Goal: Task Accomplishment & Management: Use online tool/utility

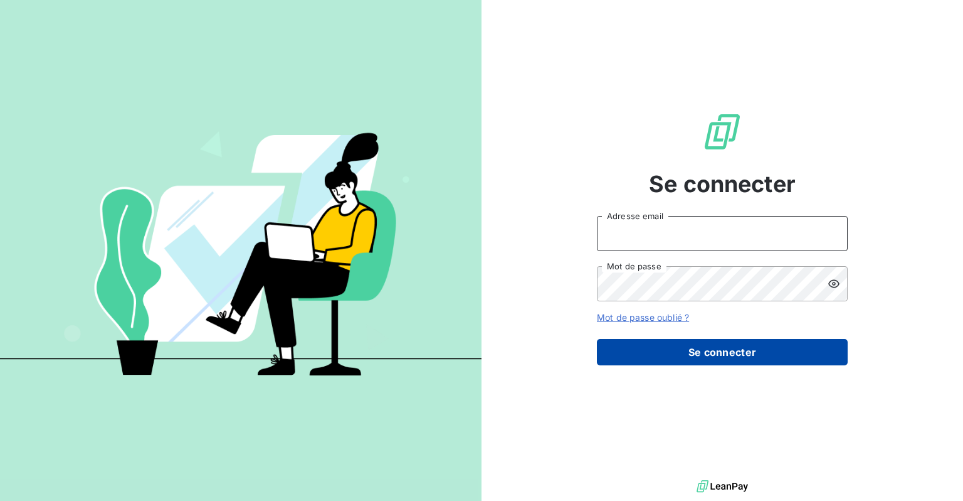
type input "[EMAIL_ADDRESS][DOMAIN_NAME]"
click at [701, 355] on button "Se connecter" at bounding box center [722, 352] width 251 height 26
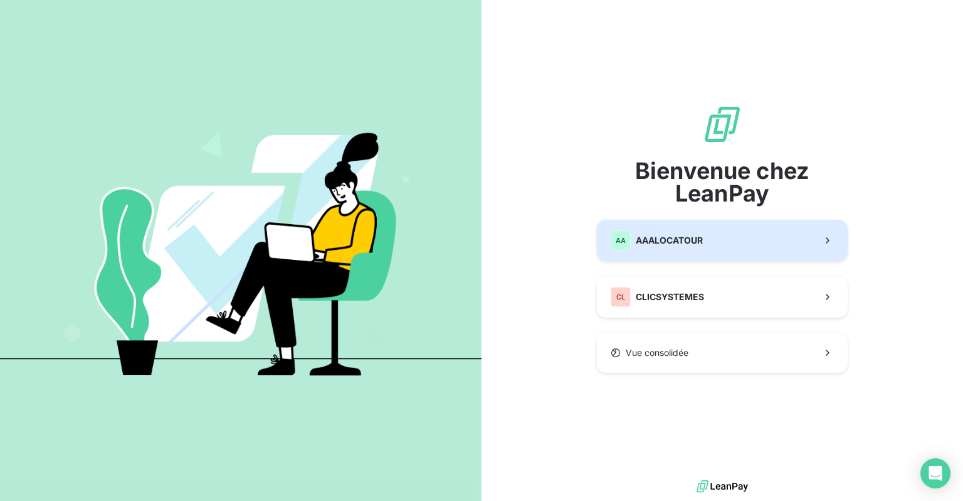
click at [660, 243] on span "AAALOCATOUR" at bounding box center [669, 240] width 67 height 13
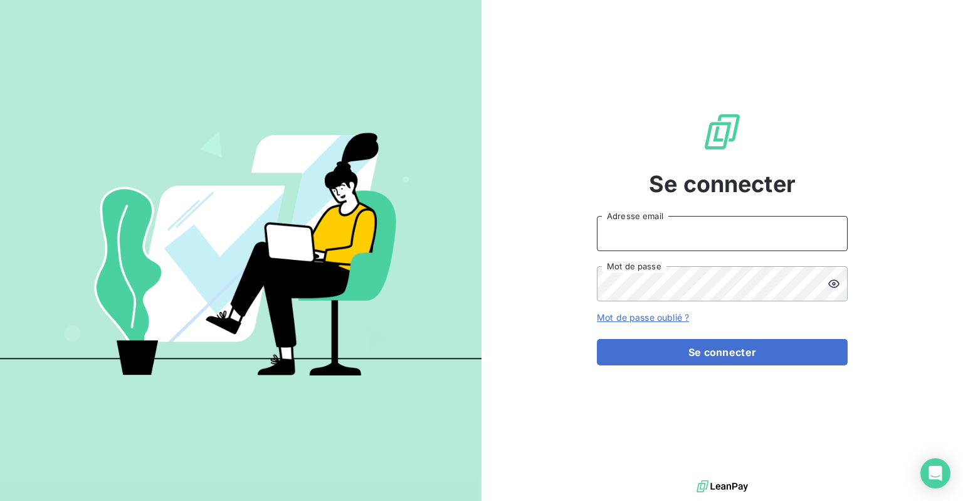
type input "[EMAIL_ADDRESS][DOMAIN_NAME]"
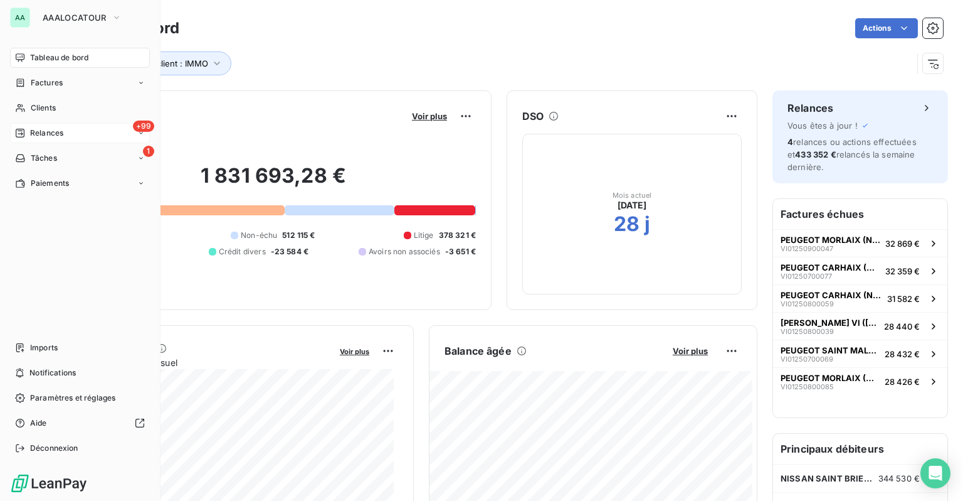
click at [30, 131] on span "Relances" at bounding box center [46, 132] width 33 height 11
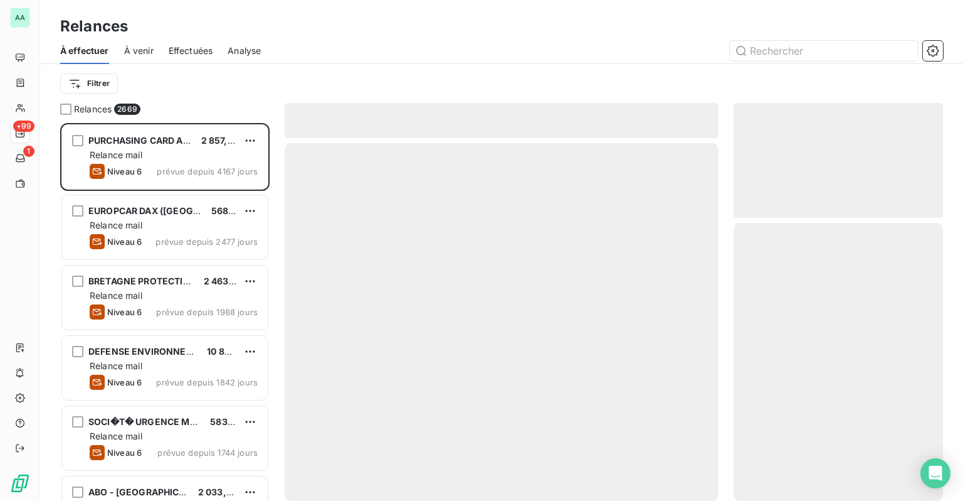
scroll to position [368, 199]
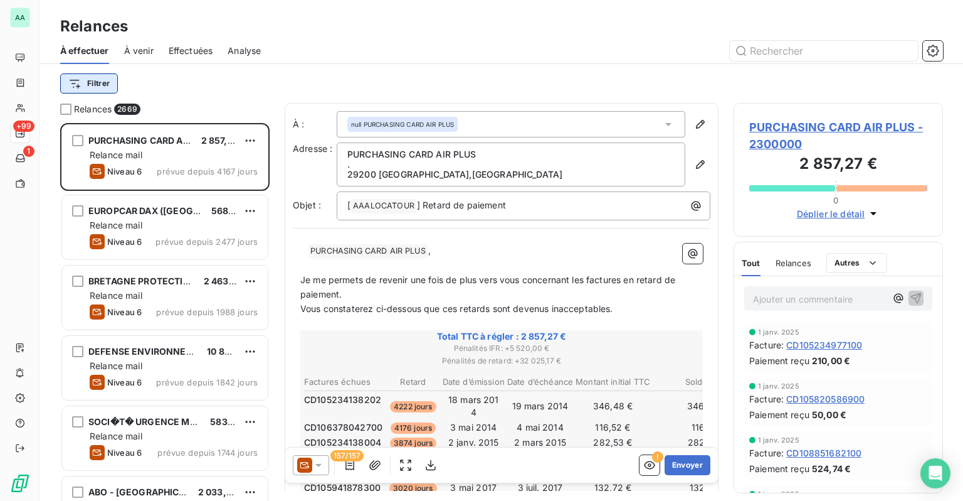
click at [73, 83] on html "AA +99 1 Relances À effectuer À venir Effectuées Analyse Filtrer Relances 2669 …" at bounding box center [481, 250] width 963 height 501
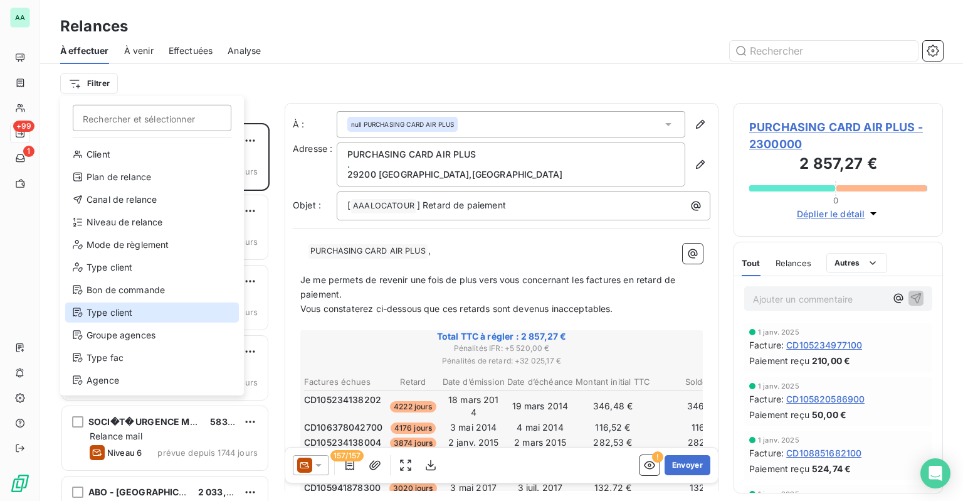
click at [114, 317] on div "Type client" at bounding box center [152, 312] width 174 height 20
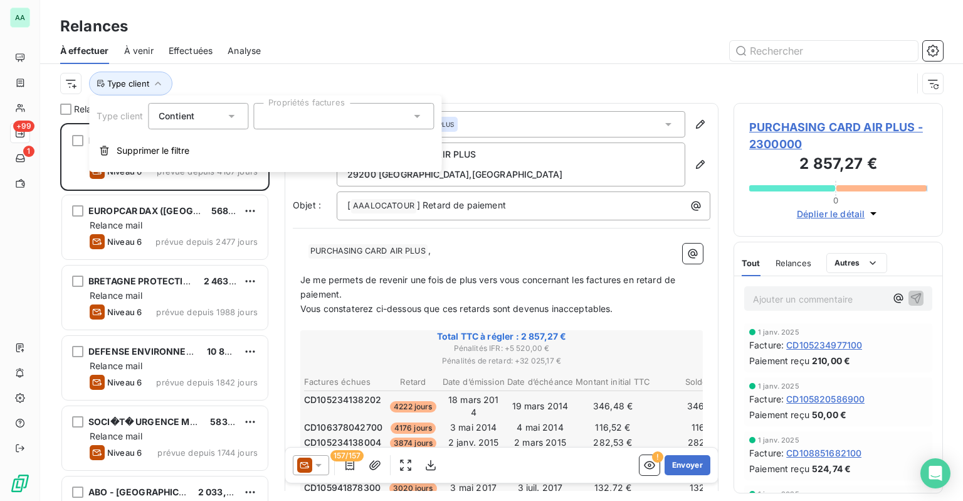
click at [345, 108] on div at bounding box center [343, 116] width 181 height 26
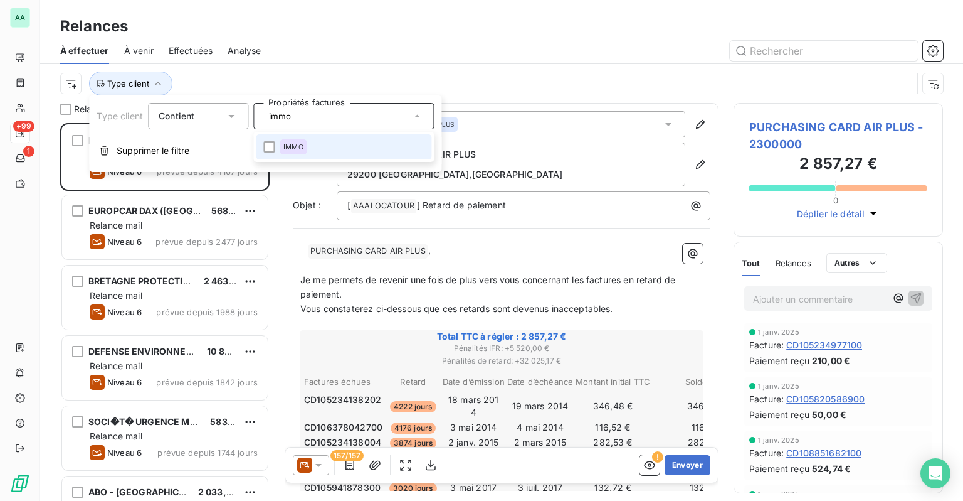
type input "immo"
click at [311, 152] on li "IMMO" at bounding box center [344, 146] width 176 height 25
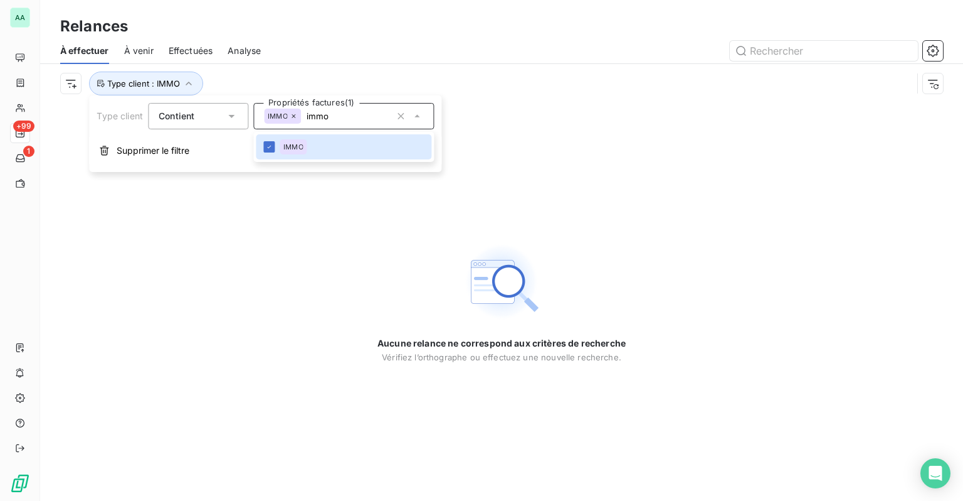
click at [416, 33] on div "Relances" at bounding box center [501, 26] width 923 height 23
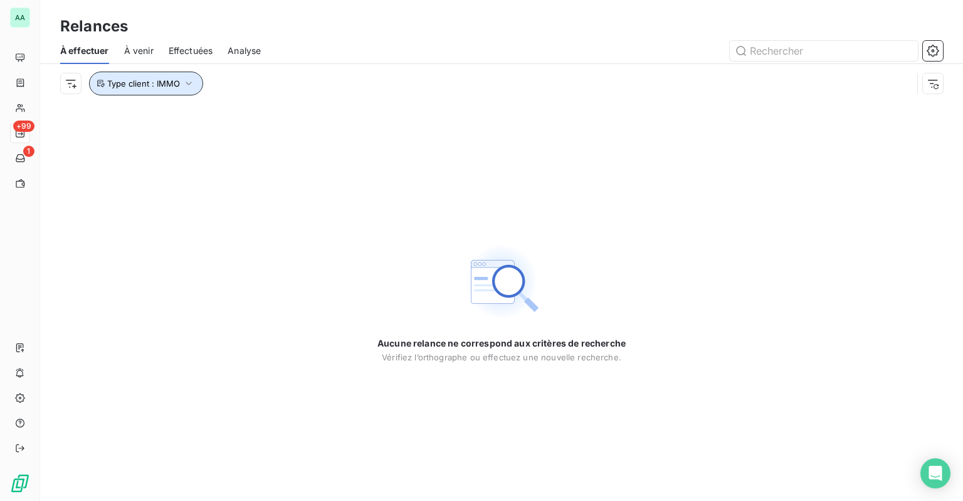
click at [171, 90] on button "Type client : IMMO" at bounding box center [146, 84] width 114 height 24
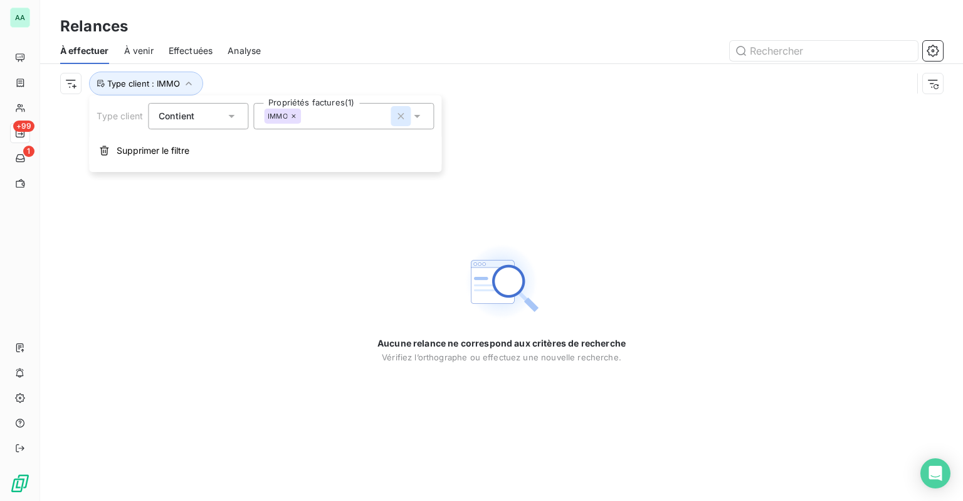
click at [396, 120] on icon "button" at bounding box center [401, 116] width 13 height 13
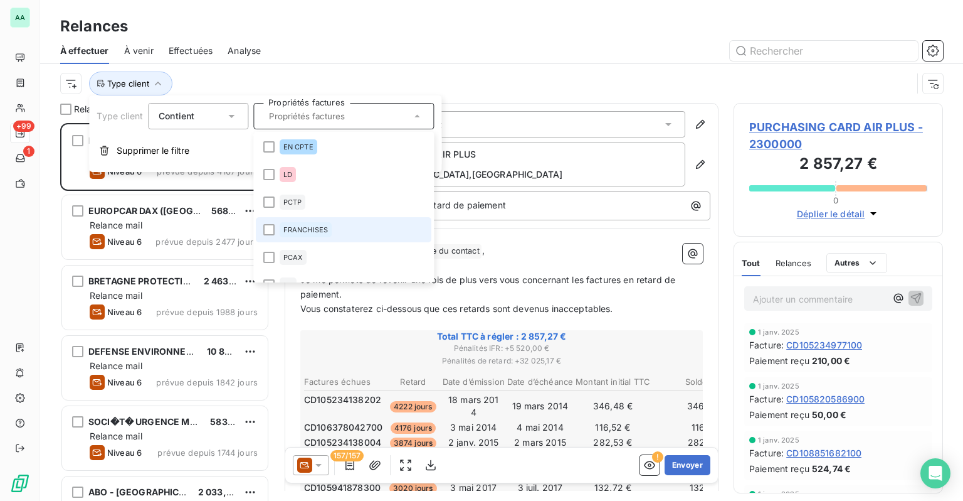
click at [305, 234] on div "FRANCHISES" at bounding box center [306, 229] width 53 height 15
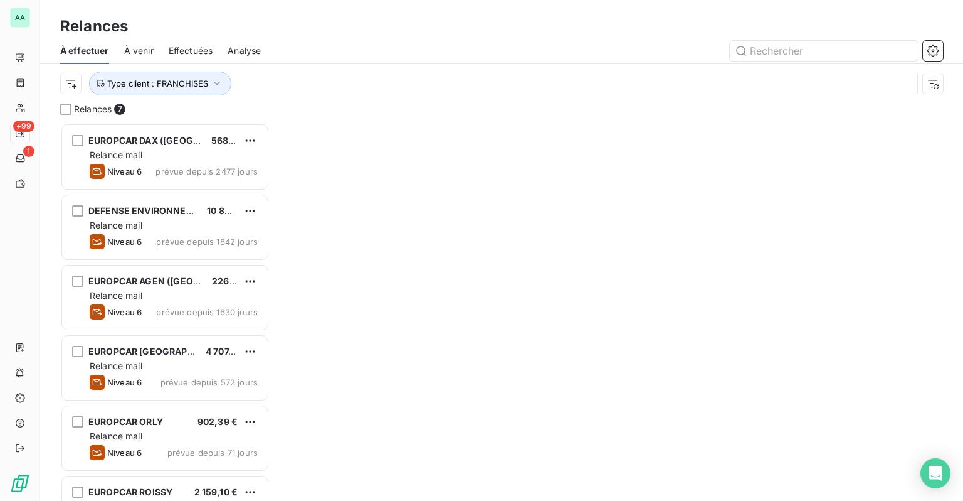
click at [421, 24] on div "Relances" at bounding box center [501, 26] width 923 height 23
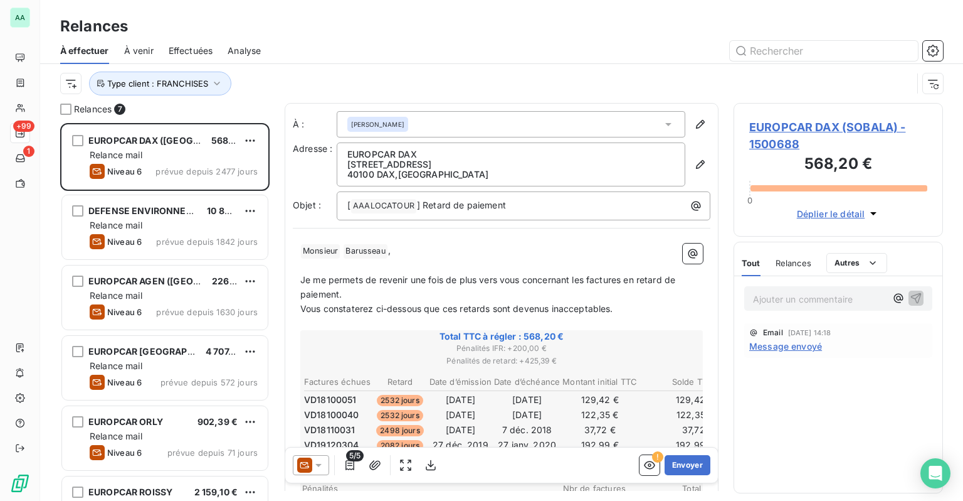
click at [803, 346] on span "Message envoyé" at bounding box center [786, 345] width 73 height 13
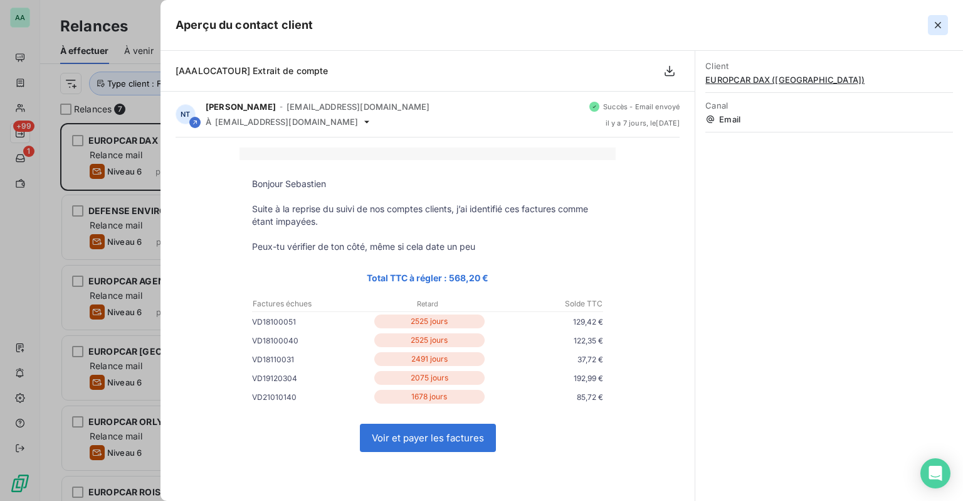
click at [932, 30] on icon "button" at bounding box center [938, 25] width 13 height 13
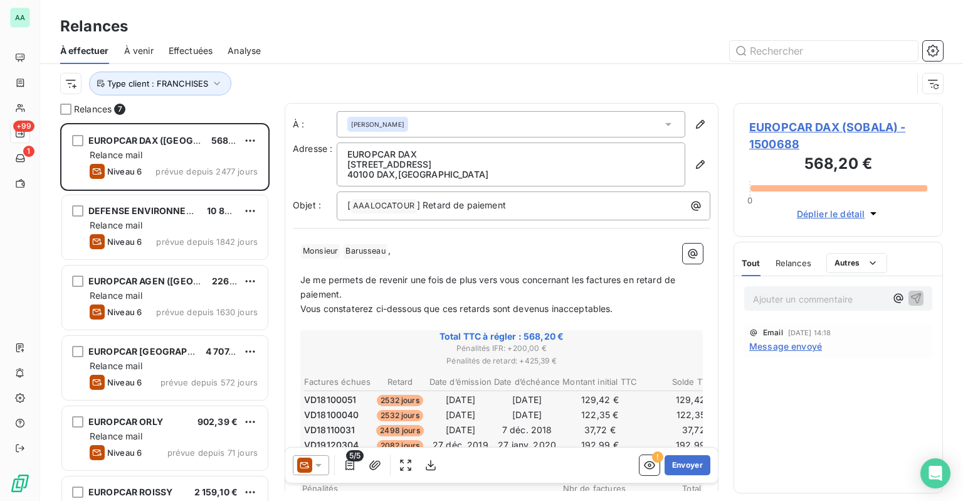
click at [316, 460] on icon at bounding box center [318, 465] width 13 height 13
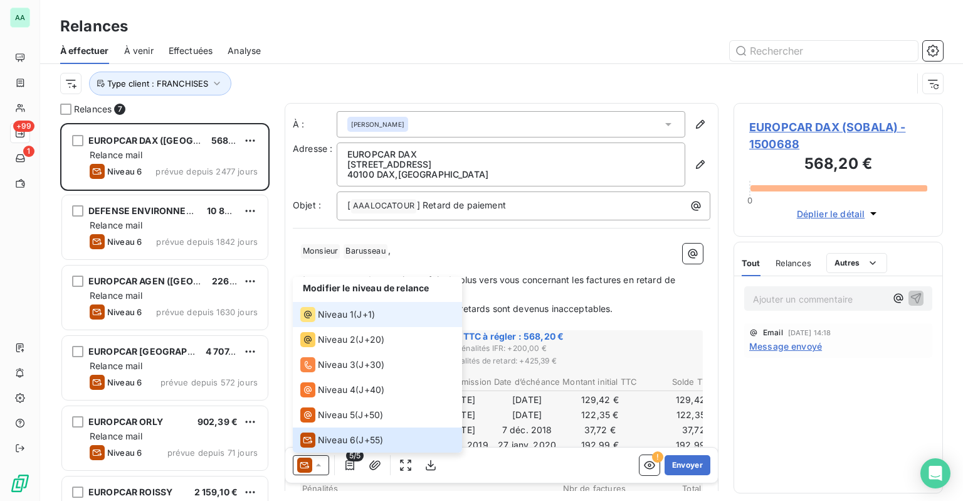
click at [336, 320] on span "Niveau 1" at bounding box center [336, 314] width 36 height 13
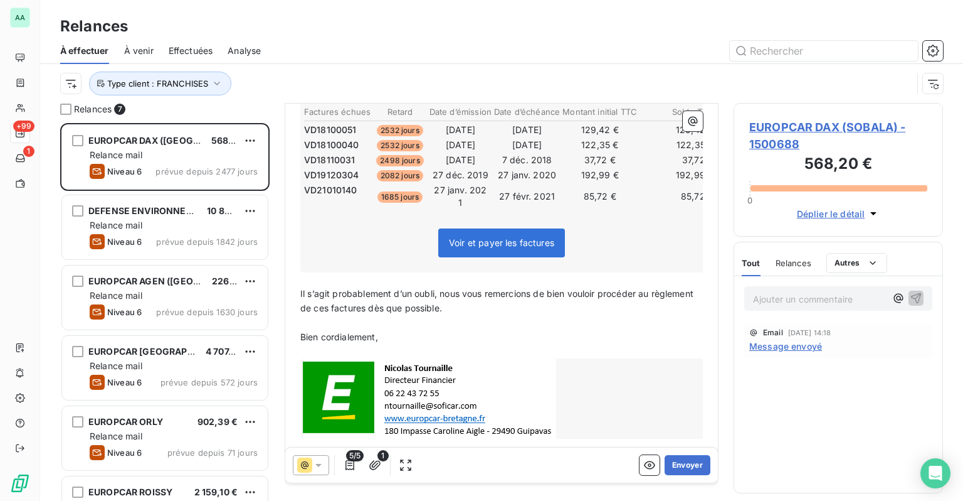
scroll to position [228, 0]
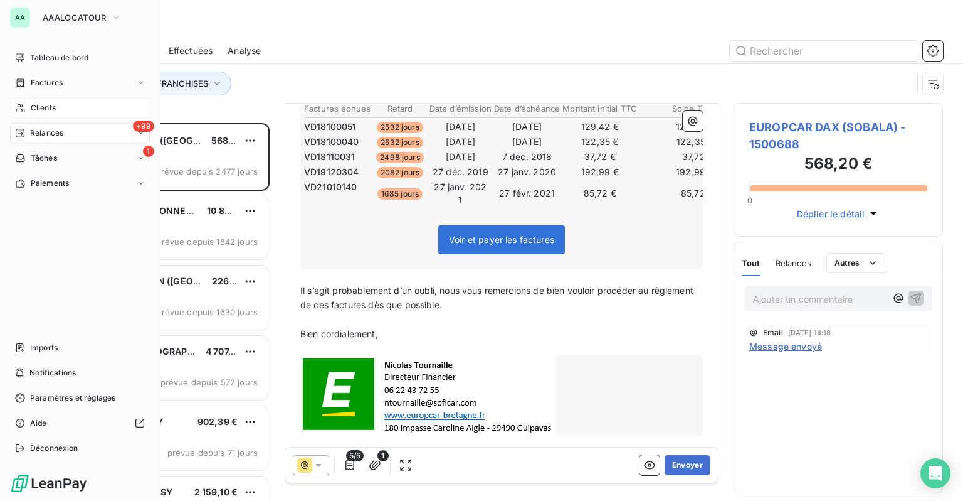
click at [31, 113] on span "Clients" at bounding box center [43, 107] width 25 height 11
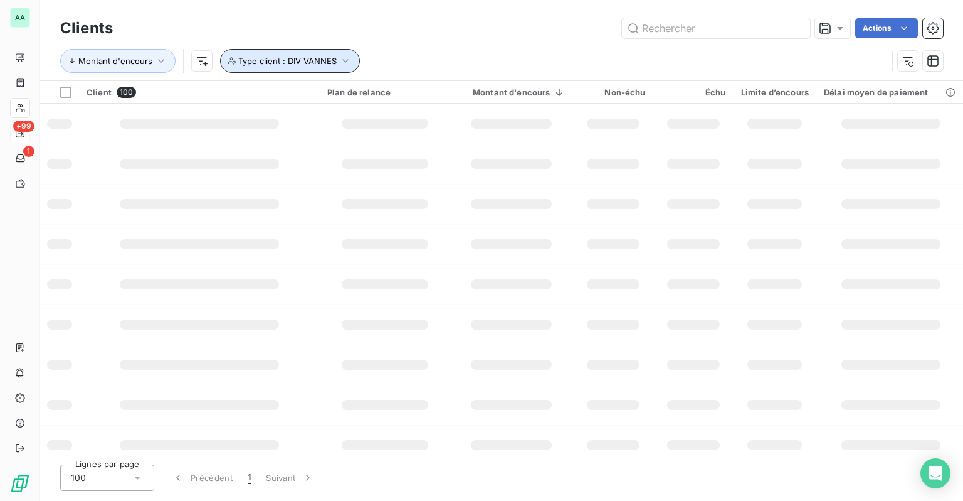
click at [319, 61] on span "Type client : DIV VANNES" at bounding box center [287, 61] width 98 height 10
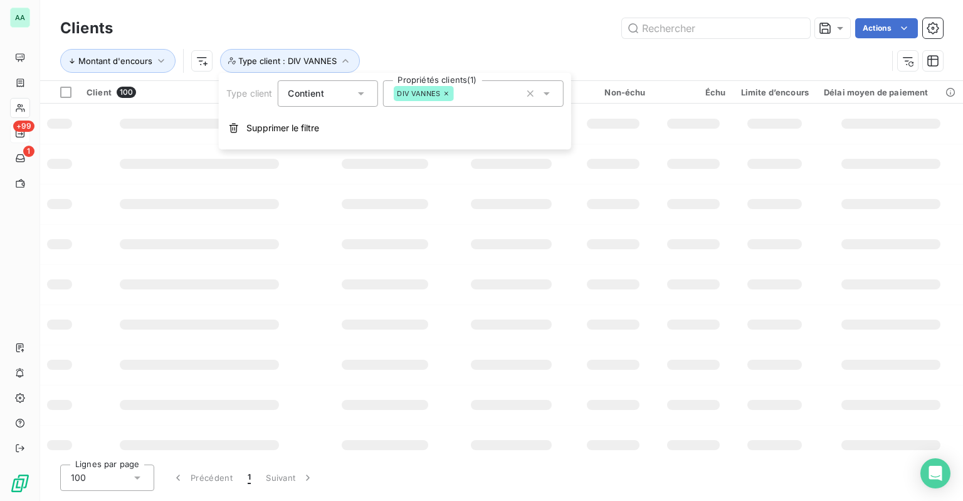
click at [451, 94] on div "DIV VANNES" at bounding box center [423, 93] width 61 height 15
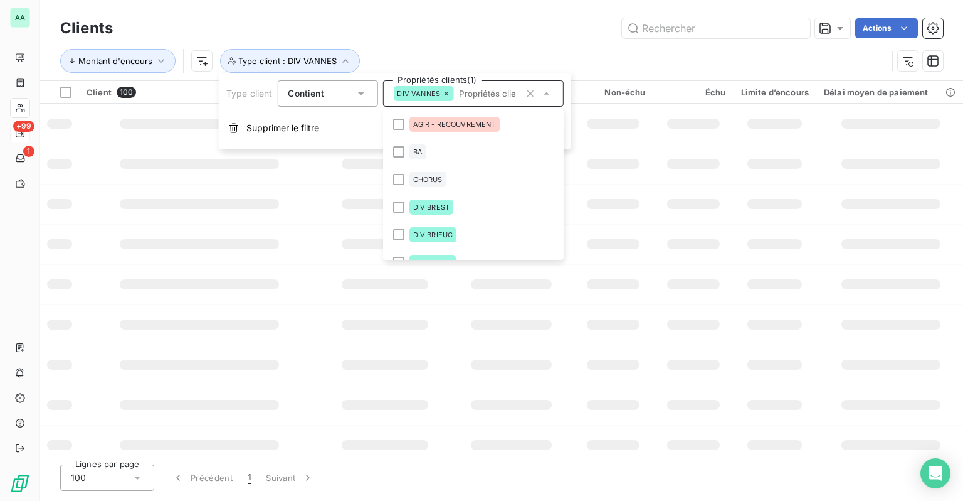
scroll to position [208, 0]
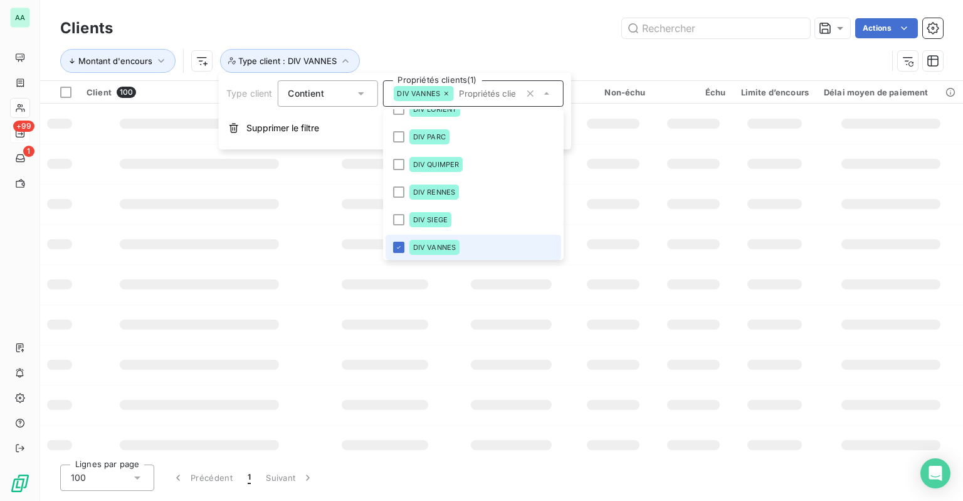
click at [445, 94] on icon at bounding box center [447, 94] width 8 height 8
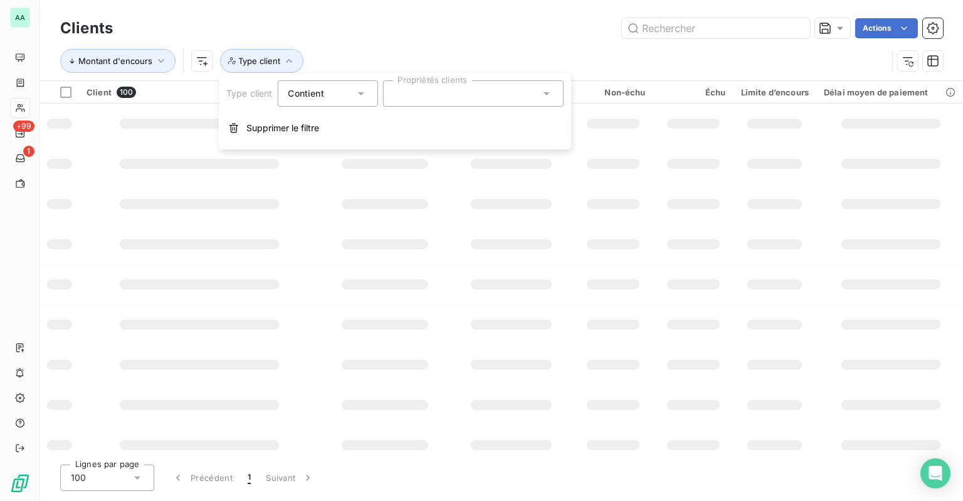
click at [445, 94] on div at bounding box center [473, 93] width 181 height 26
type input "fran"
click at [479, 124] on li "FRANCHISES" at bounding box center [473, 124] width 176 height 25
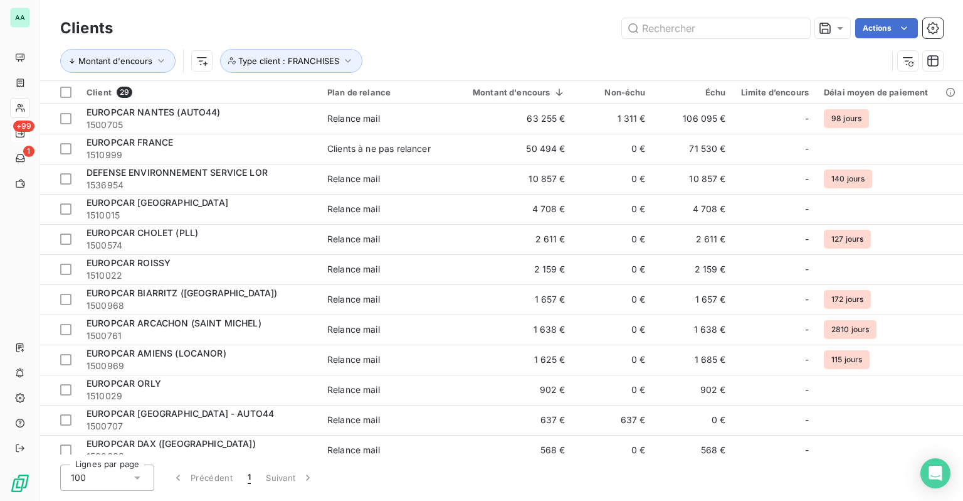
click at [409, 48] on div "Montant d'encours Type client : FRANCHISES" at bounding box center [501, 60] width 883 height 39
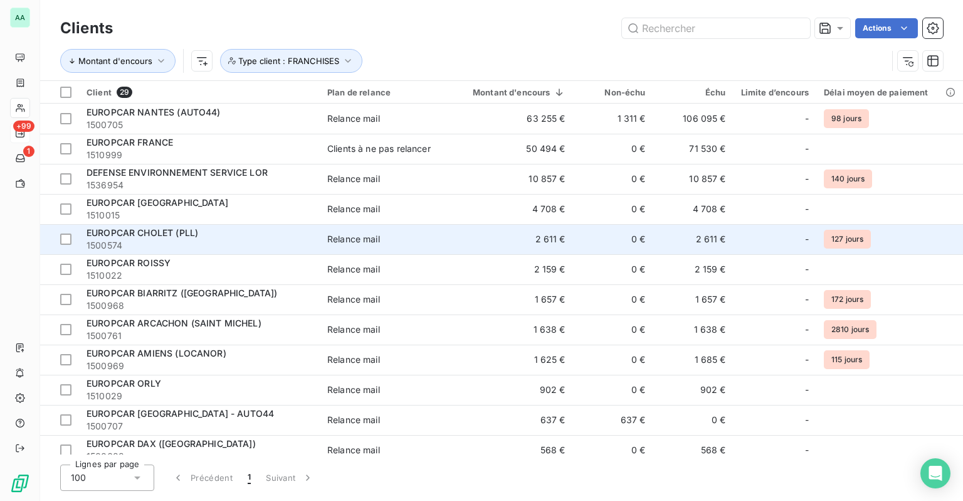
click at [231, 240] on span "1500574" at bounding box center [200, 245] width 226 height 13
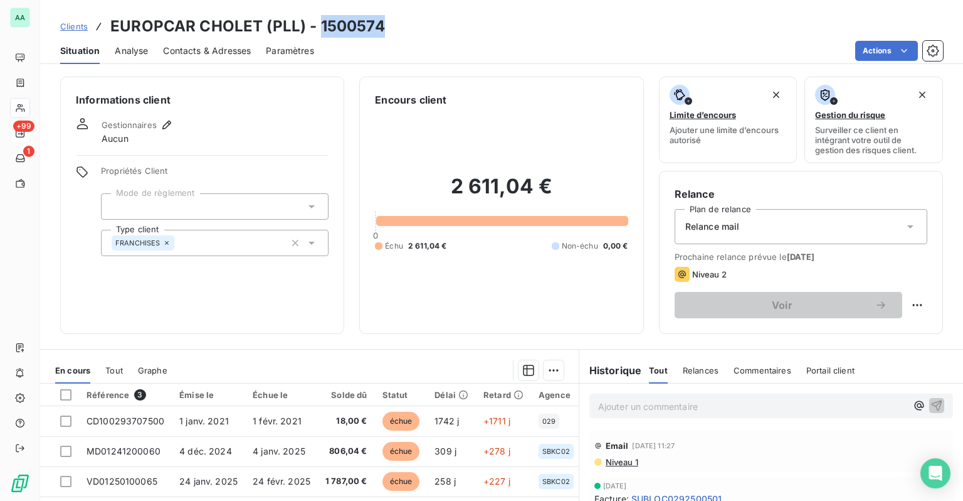
drag, startPoint x: 404, startPoint y: 21, endPoint x: 317, endPoint y: 26, distance: 87.4
click at [317, 26] on div "Clients EUROPCAR CHOLET (PLL) - 1500574" at bounding box center [501, 26] width 923 height 23
copy h3 "1500574"
